Goal: Transaction & Acquisition: Download file/media

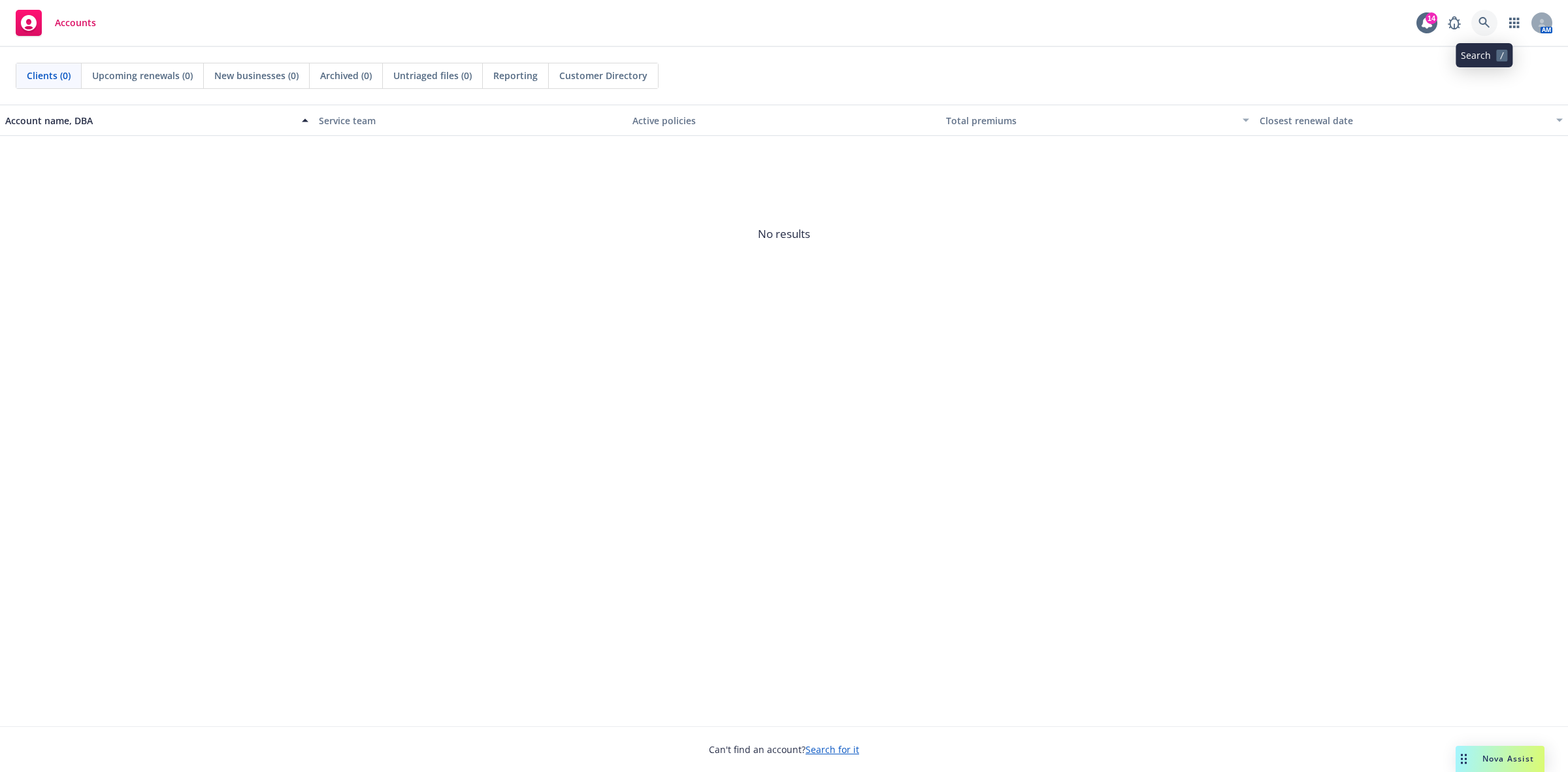
click at [1481, 22] on icon at bounding box center [1484, 23] width 12 height 12
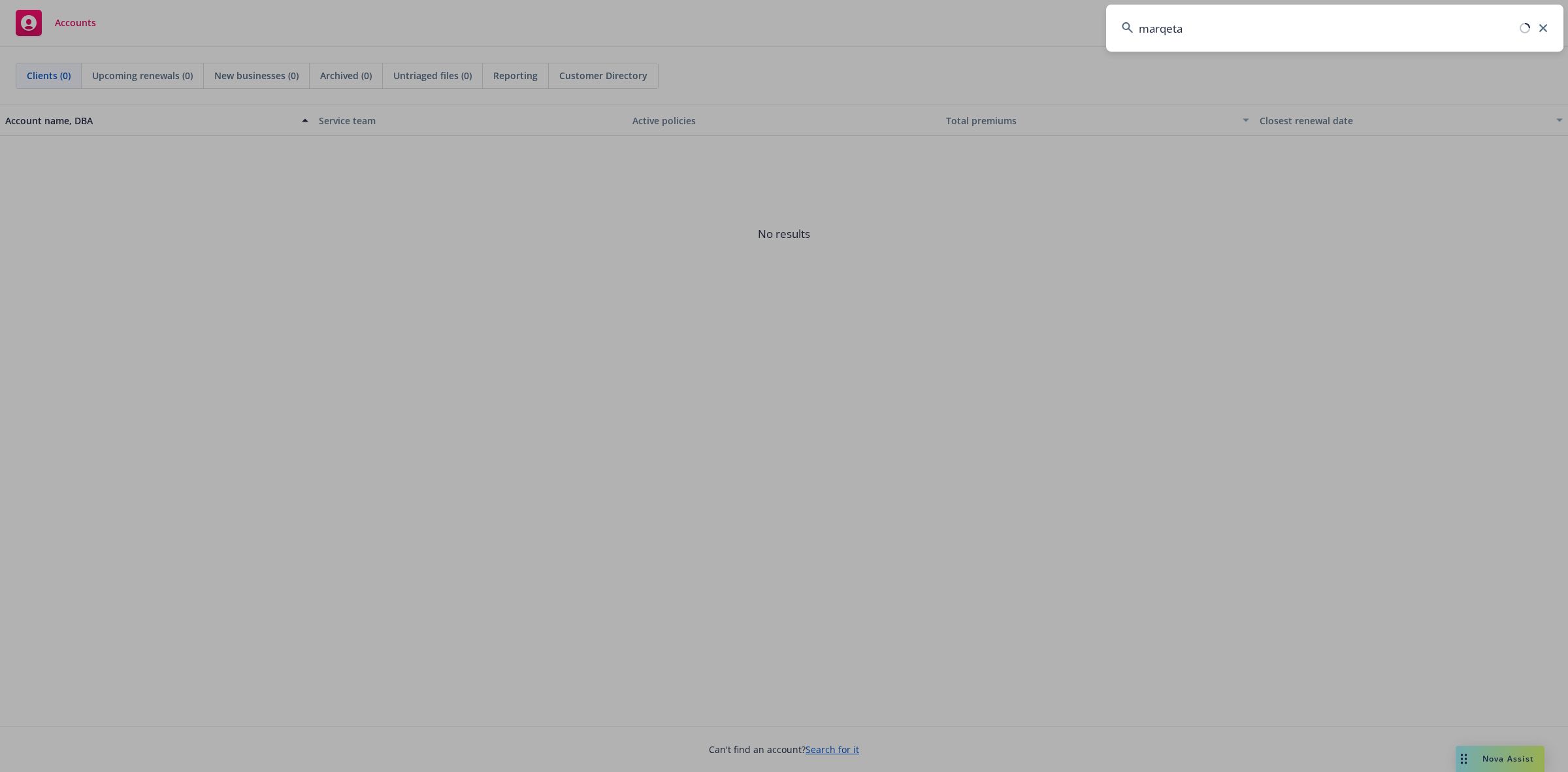
type input "marqeta"
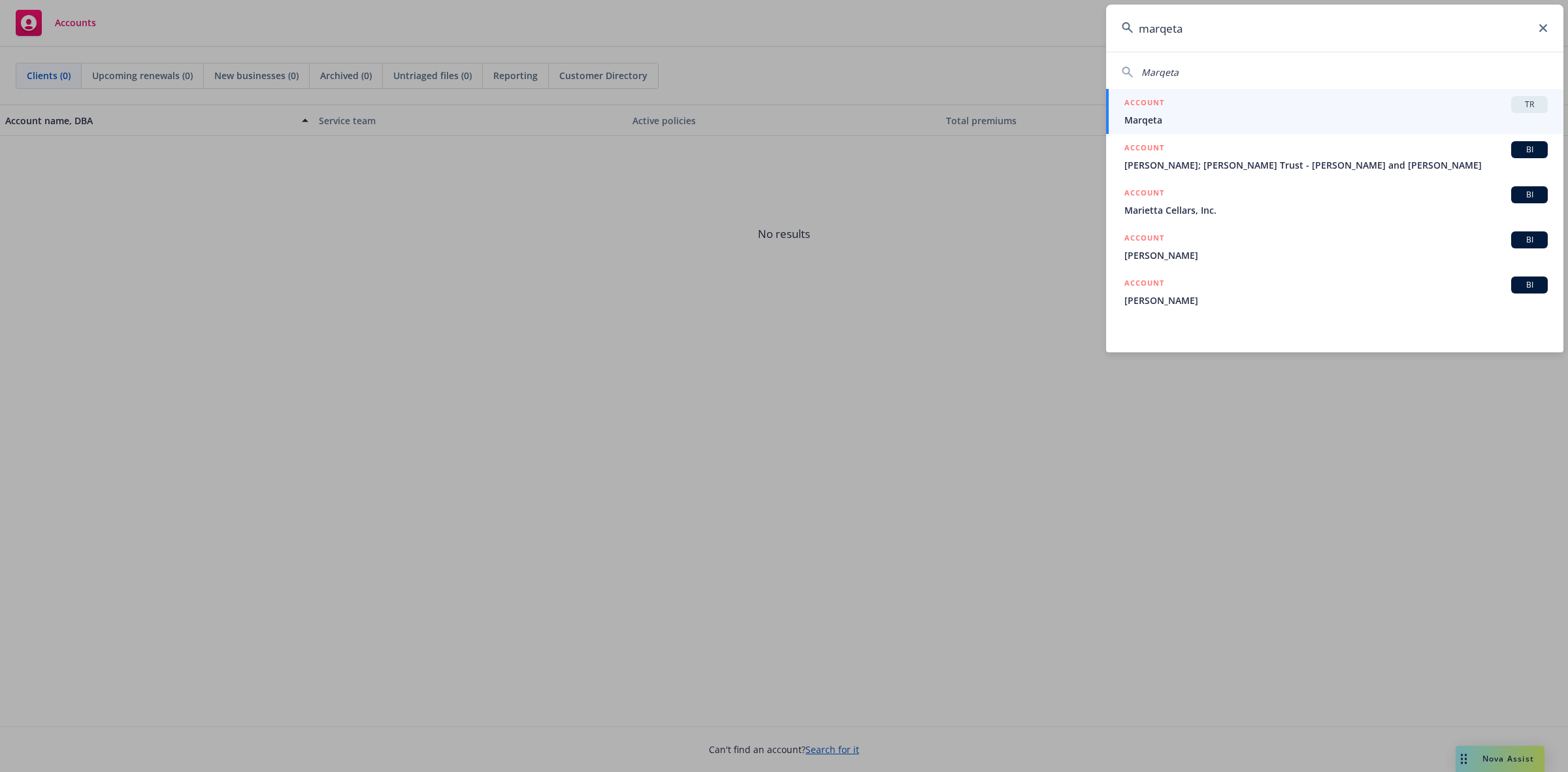
click at [1157, 116] on span "Marqeta" at bounding box center [1336, 120] width 424 height 14
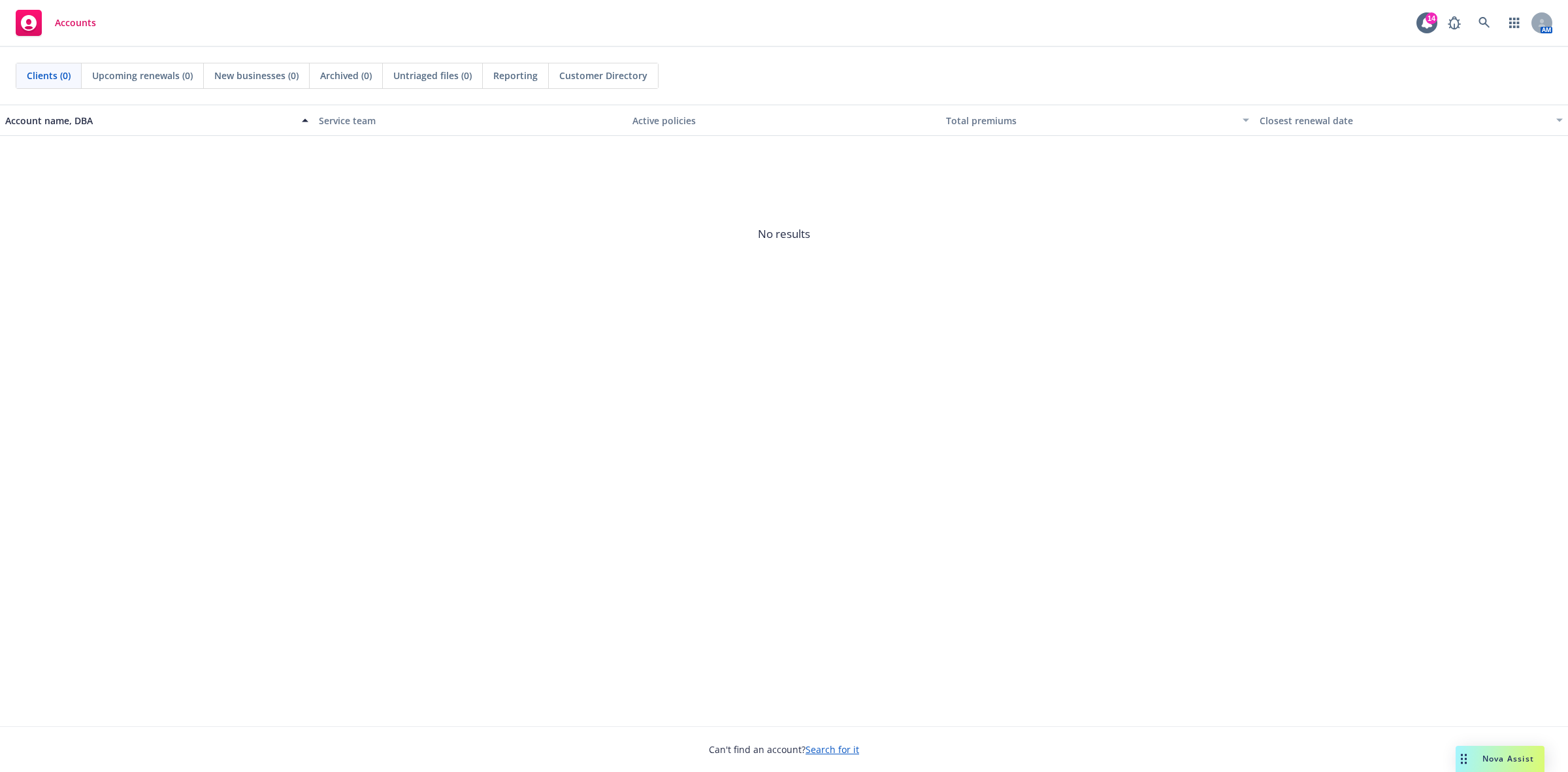
click at [1157, 116] on div "Total premiums" at bounding box center [1090, 120] width 289 height 14
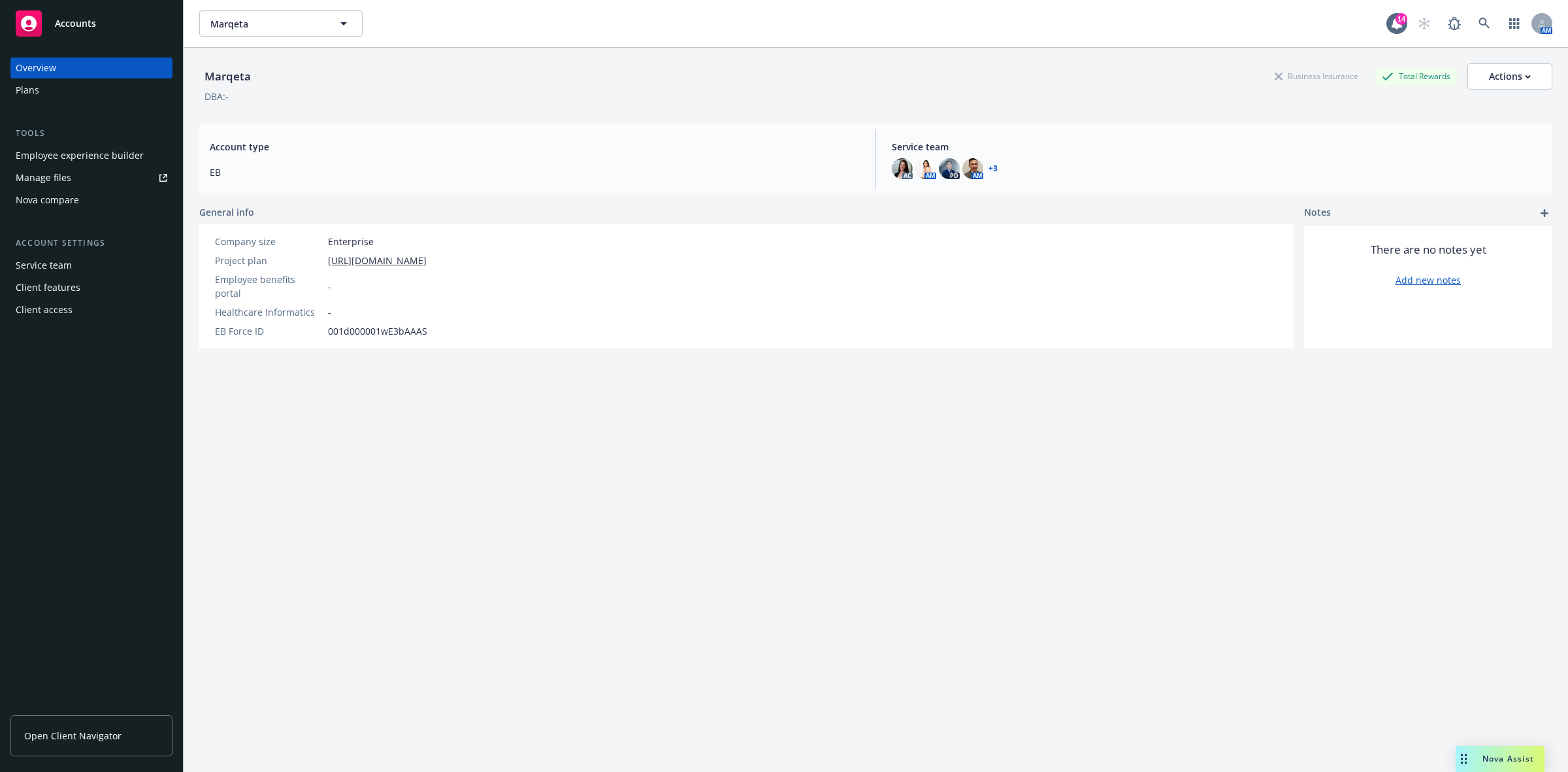
click at [27, 88] on div "Plans" at bounding box center [27, 90] width 23 height 21
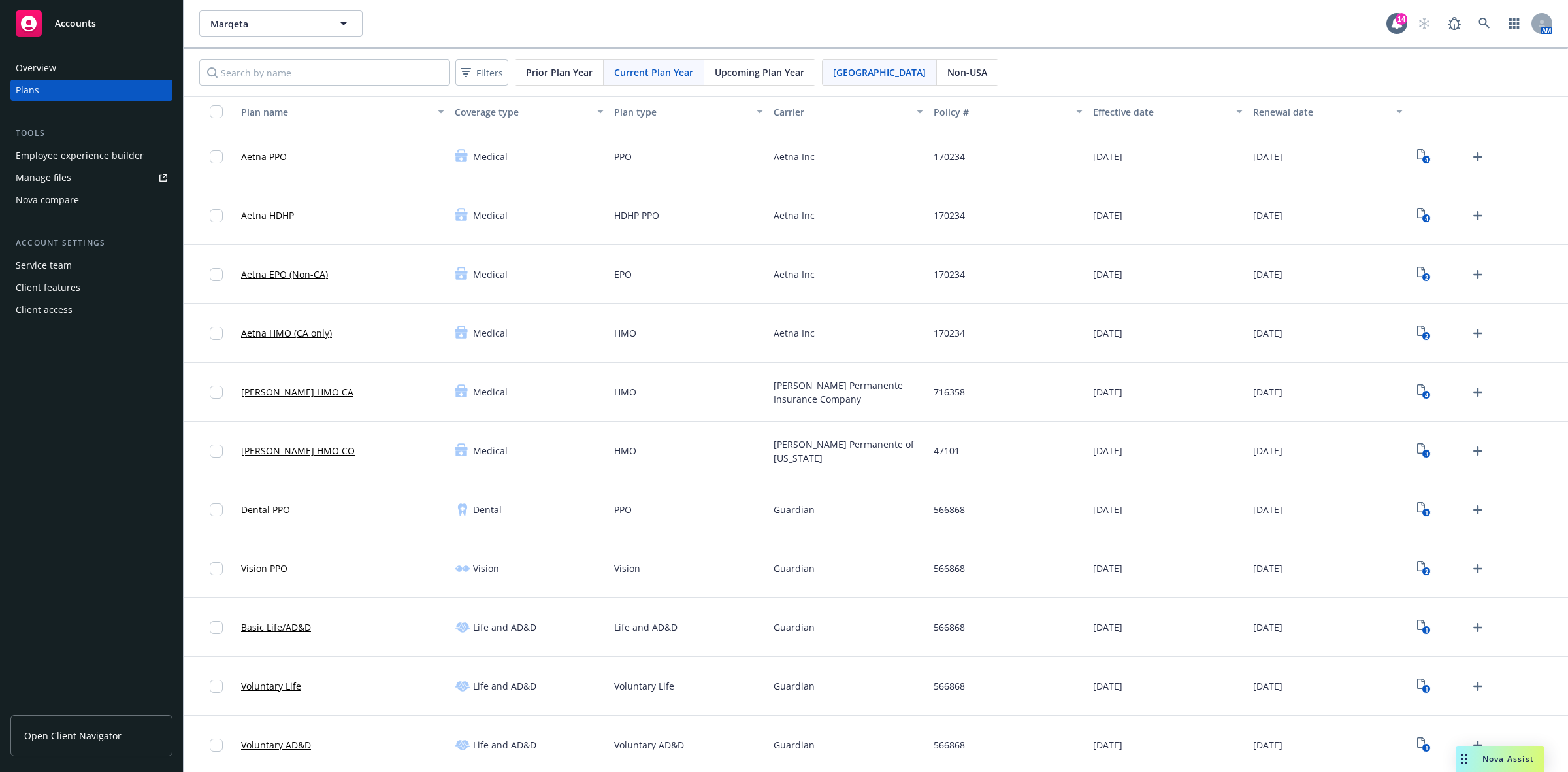
click at [755, 71] on span "Upcoming Plan Year" at bounding box center [759, 72] width 89 height 14
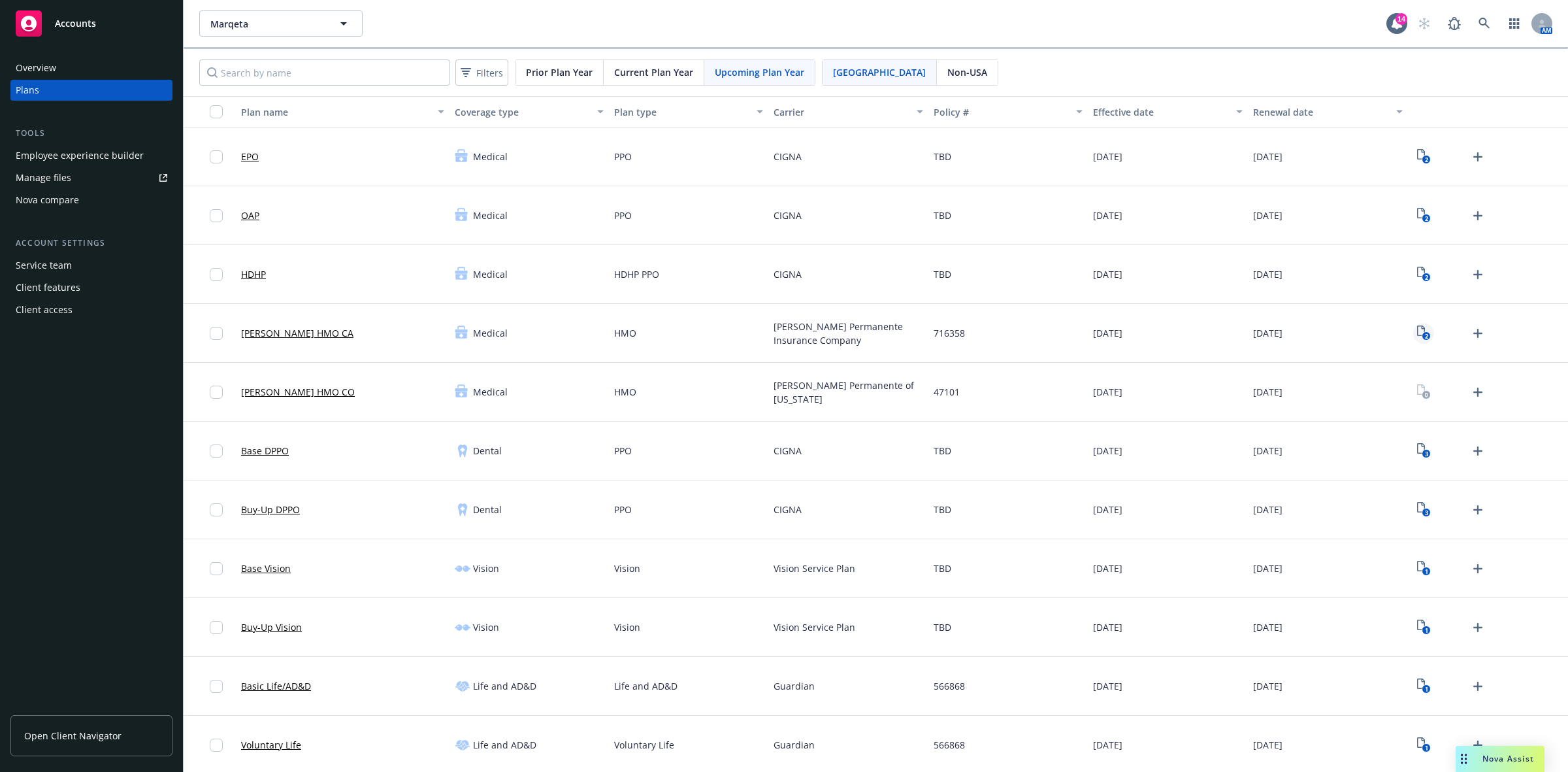
click at [1417, 334] on icon "2" at bounding box center [1423, 333] width 14 height 15
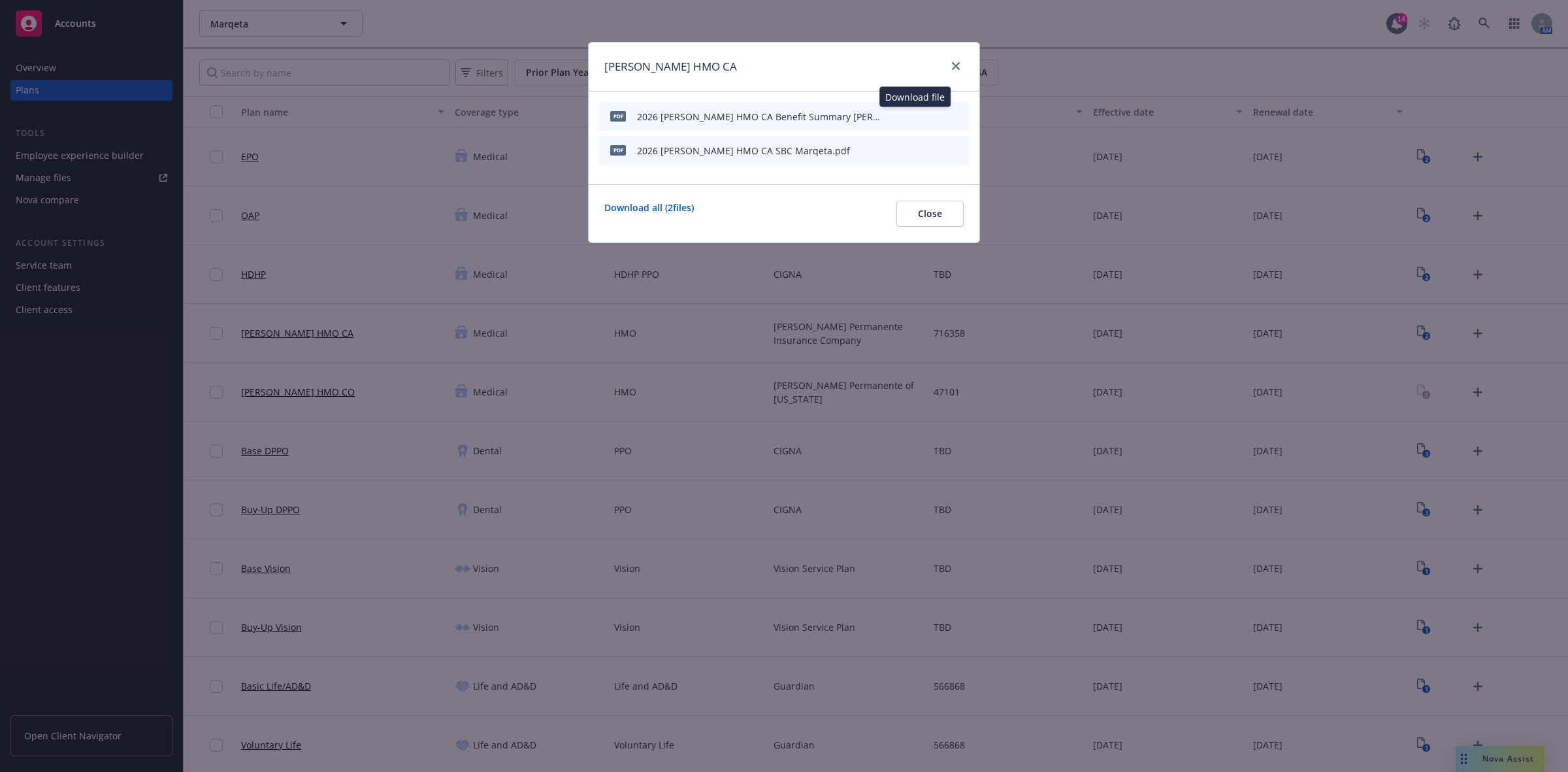
click at [913, 116] on icon "download file" at bounding box center [914, 114] width 9 height 8
click at [911, 150] on icon "download file" at bounding box center [914, 150] width 10 height 10
click at [939, 204] on button "Close" at bounding box center [930, 214] width 68 height 27
